Goal: Task Accomplishment & Management: Manage account settings

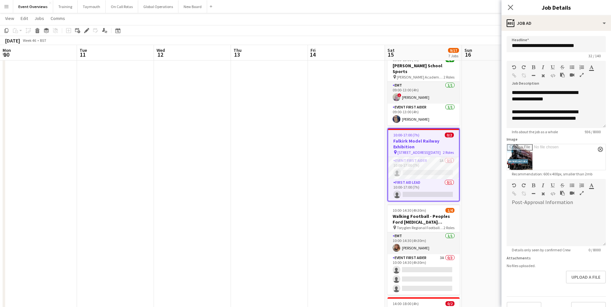
scroll to position [161, 0]
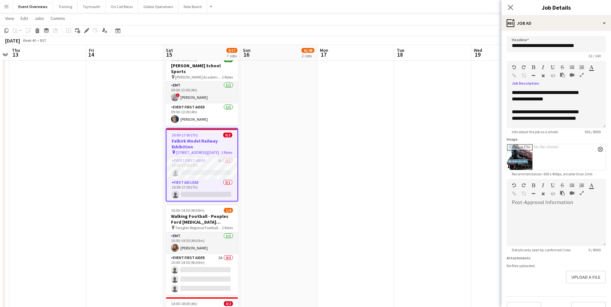
click at [580, 77] on icon "button" at bounding box center [582, 75] width 4 height 5
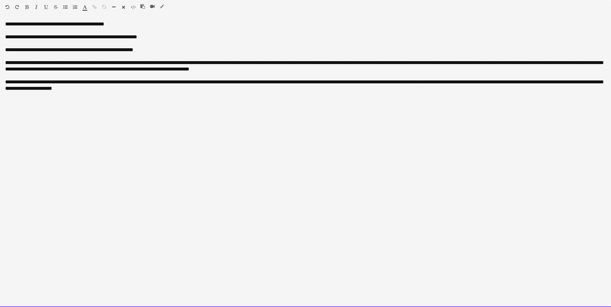
click at [90, 183] on div "**********" at bounding box center [305, 164] width 611 height 286
click at [194, 90] on div "**********" at bounding box center [305, 85] width 601 height 13
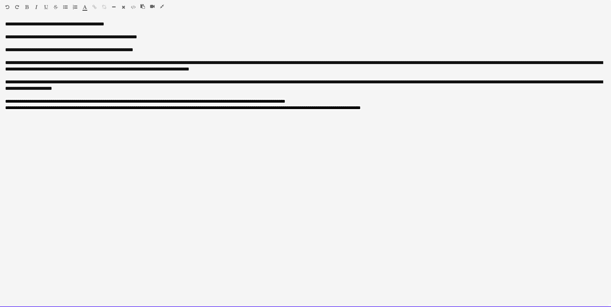
click at [299, 109] on span "**********" at bounding box center [183, 107] width 356 height 5
click at [400, 107] on div "**********" at bounding box center [305, 104] width 601 height 13
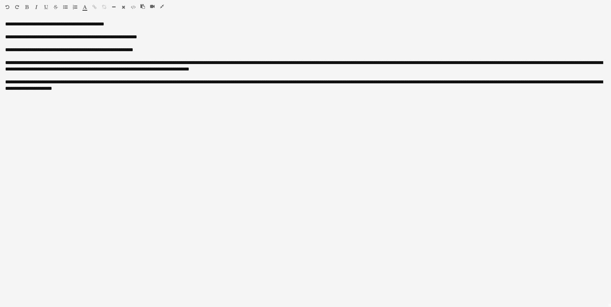
click at [163, 6] on icon "button" at bounding box center [162, 6] width 4 height 5
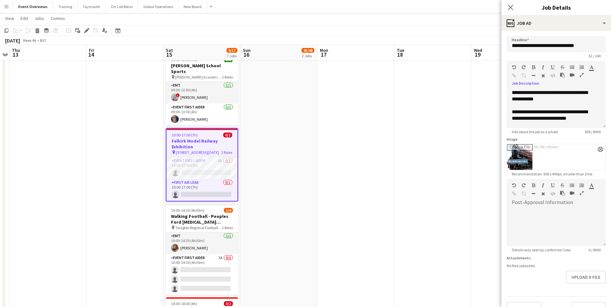
click at [281, 172] on app-date-cell "10:00-16:30 (6h30m) 0/2 Falkirk Model Railway Exhibition pin [STREET_ADDRESS][D…" at bounding box center [278, 99] width 77 height 568
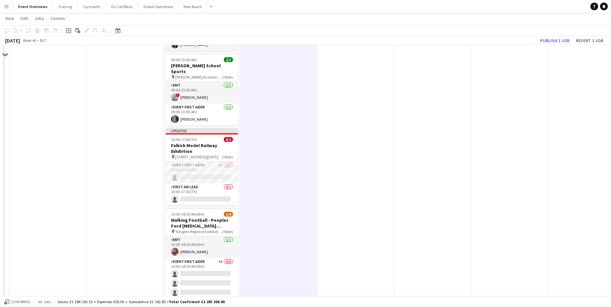
scroll to position [129, 0]
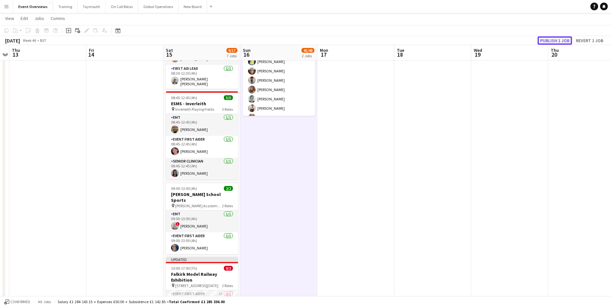
click at [546, 40] on button "Publish 1 job" at bounding box center [554, 40] width 34 height 8
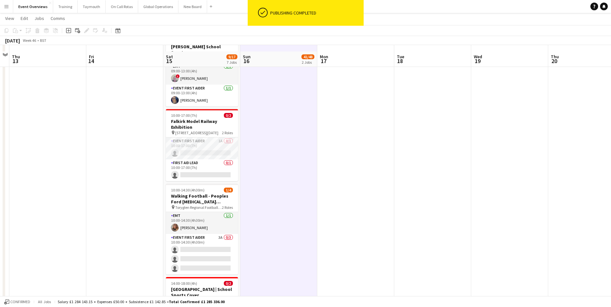
scroll to position [290, 0]
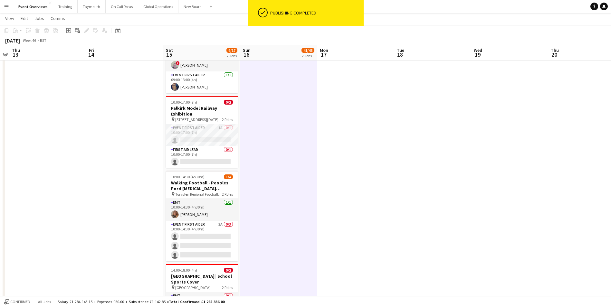
click at [369, 190] on app-date-cell at bounding box center [355, 66] width 77 height 568
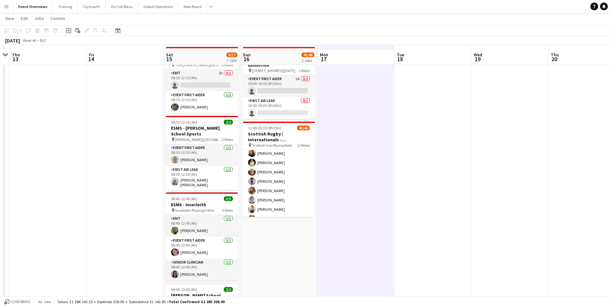
scroll to position [0, 0]
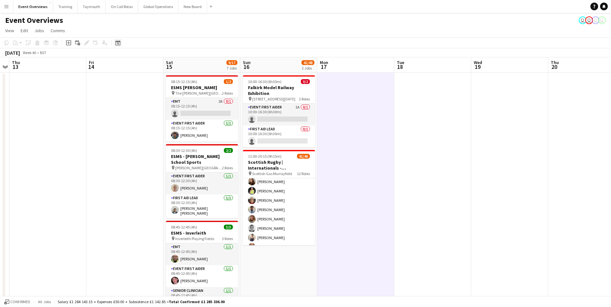
click at [118, 43] on icon "Date picker" at bounding box center [117, 42] width 5 height 5
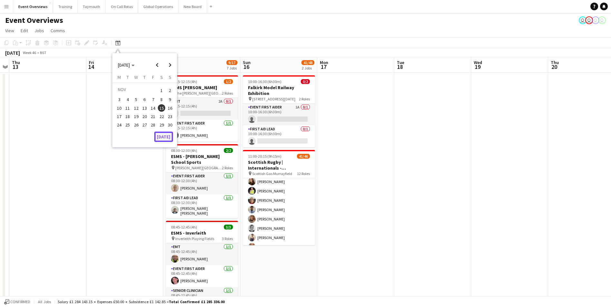
click at [166, 137] on button "[DATE]" at bounding box center [163, 137] width 19 height 10
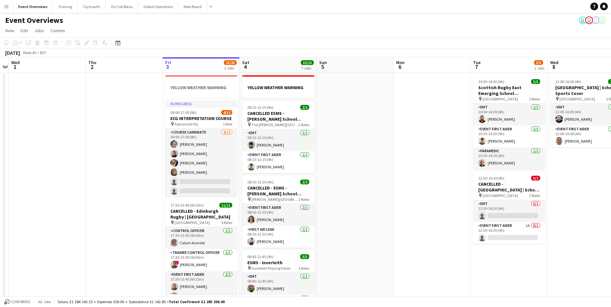
scroll to position [0, 223]
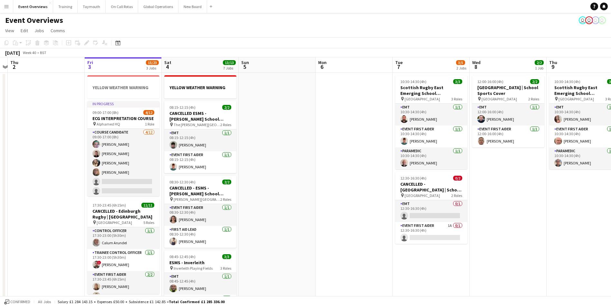
drag, startPoint x: 399, startPoint y: 163, endPoint x: 320, endPoint y: 173, distance: 79.2
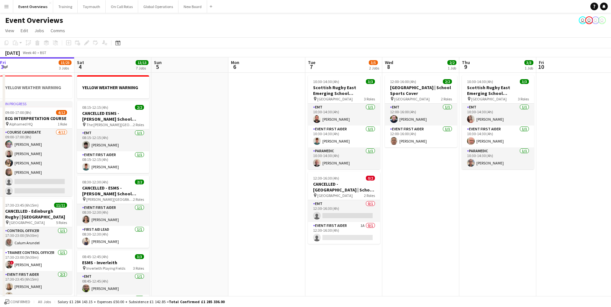
scroll to position [0, 238]
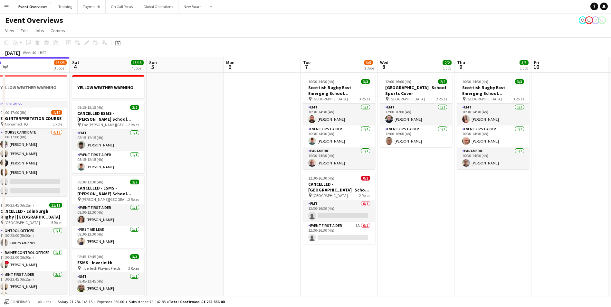
drag, startPoint x: 327, startPoint y: 168, endPoint x: 235, endPoint y: 175, distance: 92.3
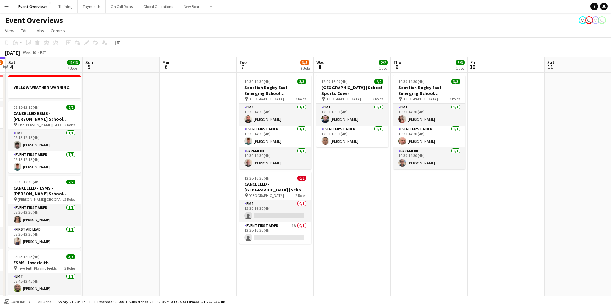
scroll to position [0, 241]
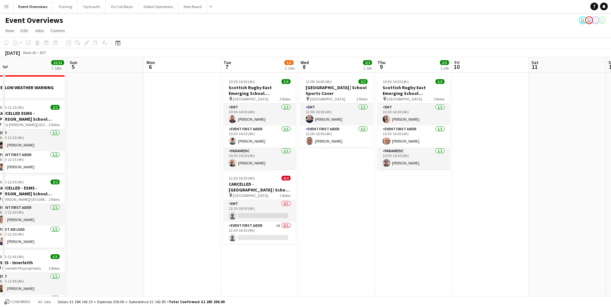
drag, startPoint x: 407, startPoint y: 201, endPoint x: 328, endPoint y: 202, distance: 79.6
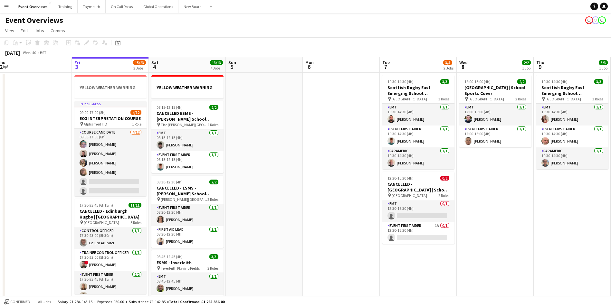
scroll to position [0, 201]
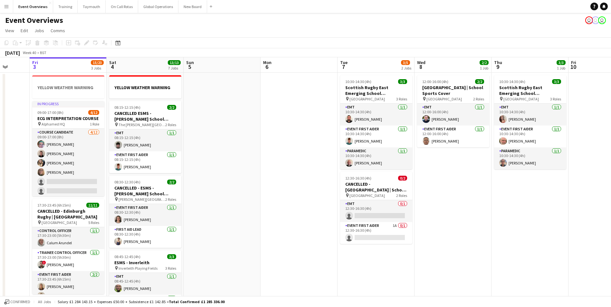
drag, startPoint x: 135, startPoint y: 153, endPoint x: 328, endPoint y: 155, distance: 193.6
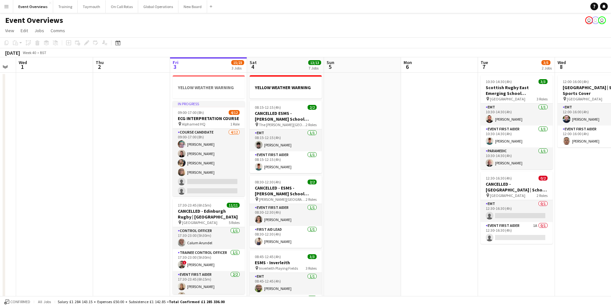
scroll to position [0, 136]
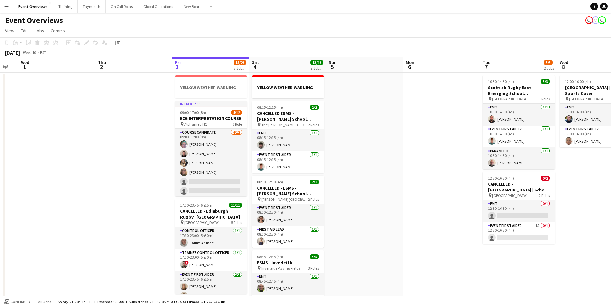
drag, startPoint x: 325, startPoint y: 186, endPoint x: 390, endPoint y: 190, distance: 64.8
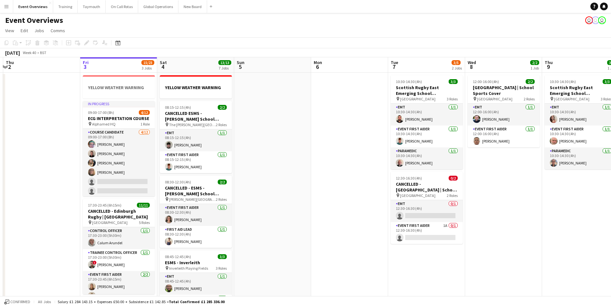
scroll to position [0, 243]
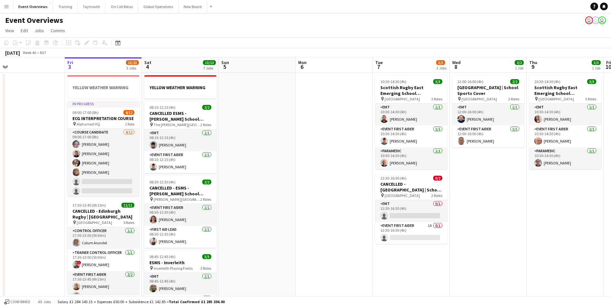
drag, startPoint x: 432, startPoint y: 177, endPoint x: 324, endPoint y: 189, distance: 108.3
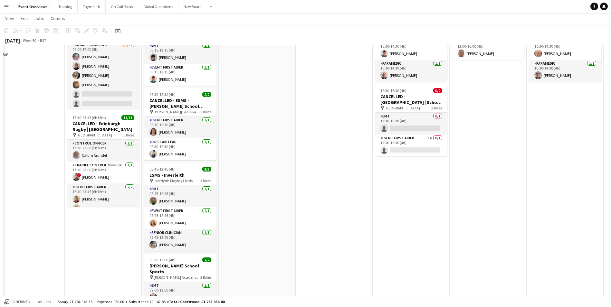
scroll to position [64, 0]
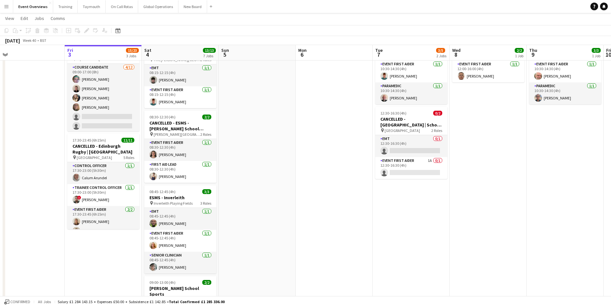
click at [260, 166] on app-date-cell at bounding box center [257, 292] width 77 height 568
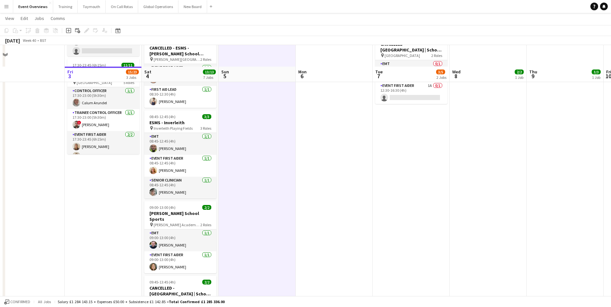
scroll to position [161, 0]
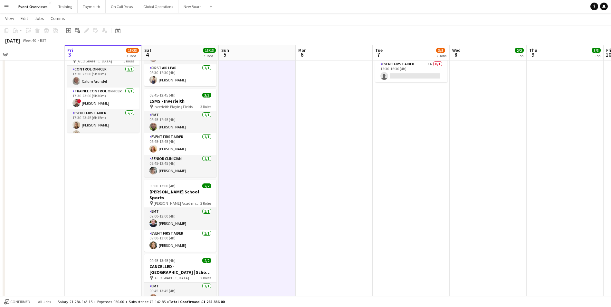
click at [265, 144] on app-date-cell at bounding box center [257, 195] width 77 height 568
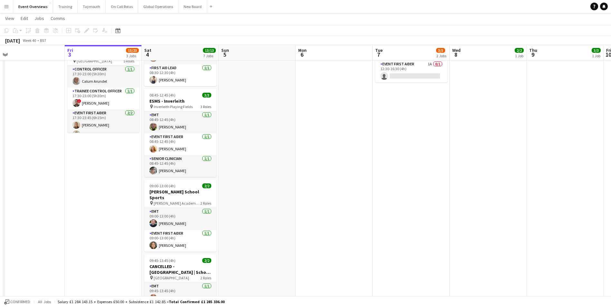
click at [265, 144] on app-date-cell at bounding box center [257, 195] width 77 height 568
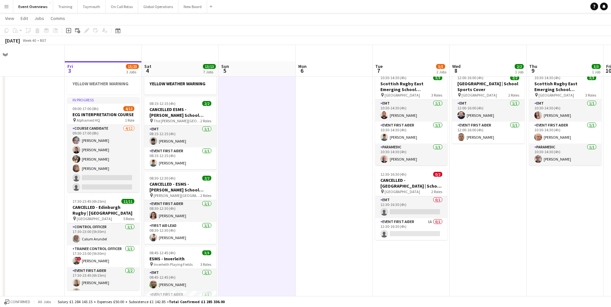
scroll to position [0, 0]
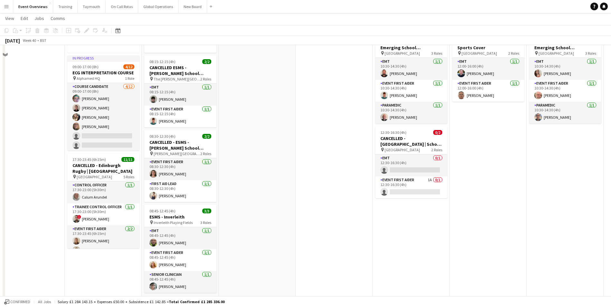
scroll to position [29, 0]
